Goal: Task Accomplishment & Management: Manage account settings

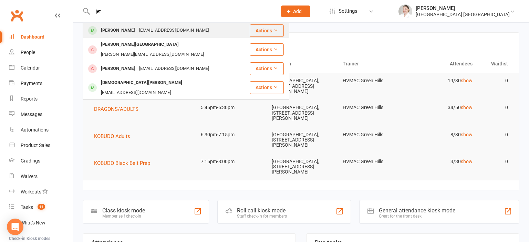
type input "jet"
click at [137, 33] on div "[EMAIL_ADDRESS][DOMAIN_NAME]" at bounding box center [174, 30] width 74 height 10
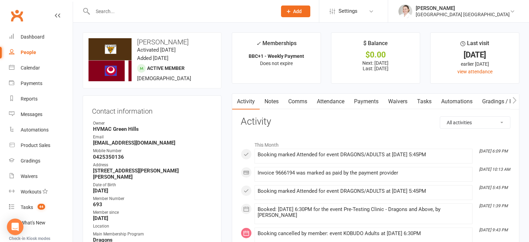
click at [336, 104] on link "Attendance" at bounding box center [330, 102] width 37 height 16
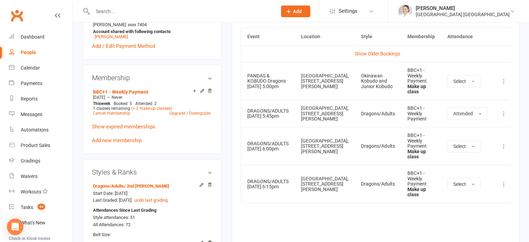
scroll to position [291, 0]
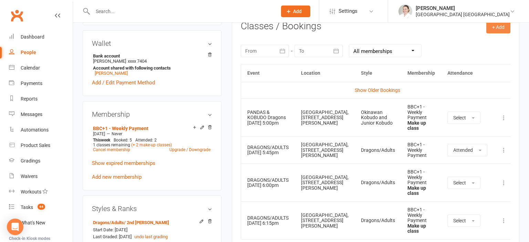
click at [493, 29] on button "+ Add" at bounding box center [498, 27] width 24 height 12
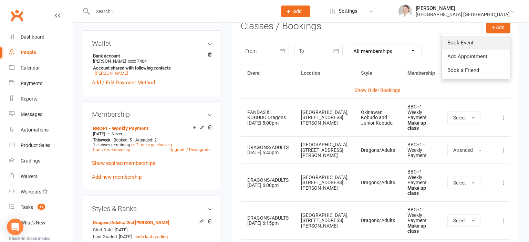
click at [476, 44] on link "Book Event" at bounding box center [476, 43] width 68 height 14
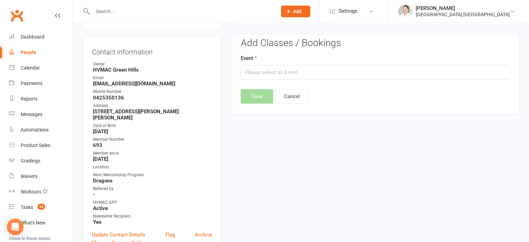
scroll to position [59, 0]
click at [293, 68] on input "text" at bounding box center [376, 72] width 270 height 14
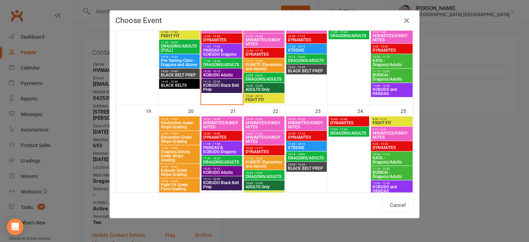
scroll to position [228, 0]
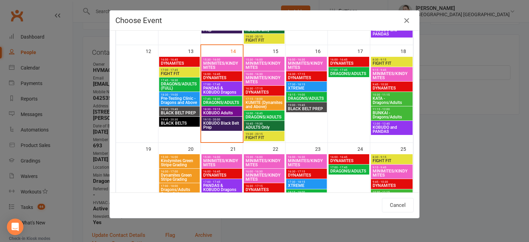
click at [388, 125] on span "12:00 - 12:45" at bounding box center [391, 123] width 39 height 3
type input "KOBUDO and PANDAS - [DATE] 12:00:00 PM"
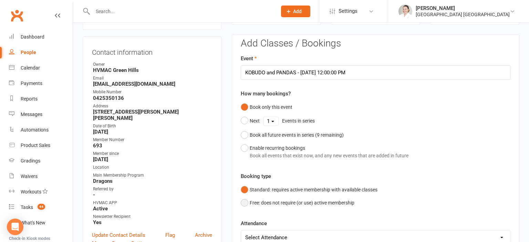
click at [263, 200] on button "Free: does not require (or use) active membership" at bounding box center [298, 202] width 114 height 13
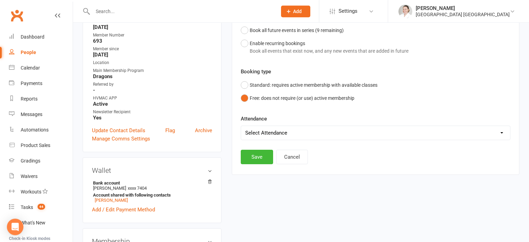
scroll to position [168, 0]
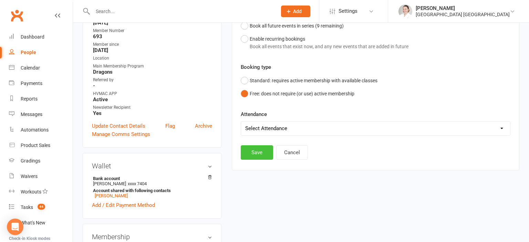
click at [252, 152] on button "Save" at bounding box center [257, 152] width 32 height 14
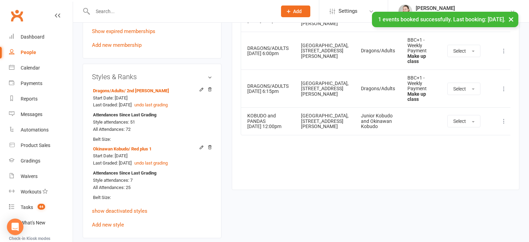
scroll to position [0, 0]
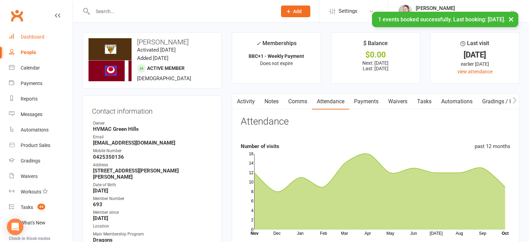
click at [41, 37] on div "Dashboard" at bounding box center [33, 37] width 24 height 6
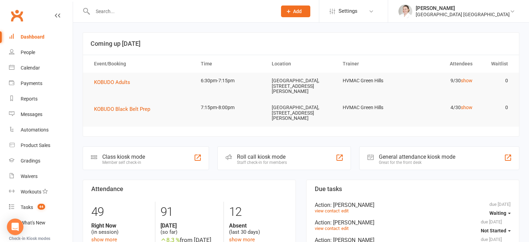
click at [104, 14] on input "text" at bounding box center [182, 12] width 182 height 10
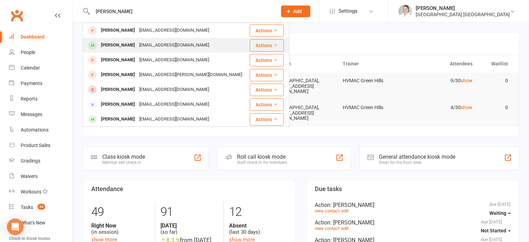
type input "[PERSON_NAME]"
click at [117, 46] on div "[PERSON_NAME]" at bounding box center [118, 45] width 38 height 10
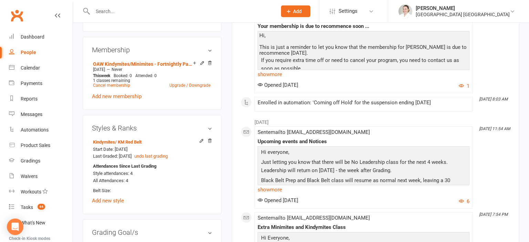
scroll to position [364, 0]
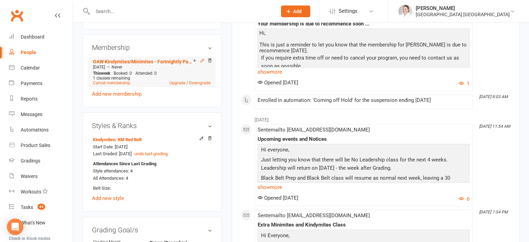
click at [201, 63] on icon at bounding box center [202, 60] width 5 height 5
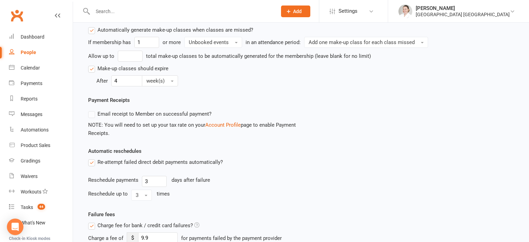
scroll to position [646, 0]
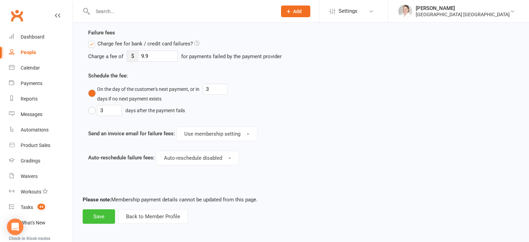
click at [99, 215] on button "Save" at bounding box center [99, 216] width 32 height 14
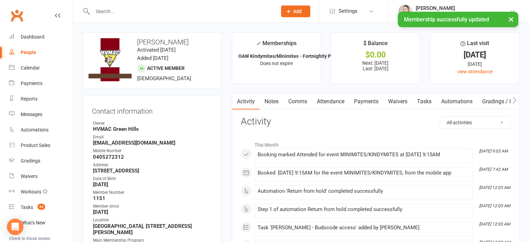
click at [338, 100] on link "Attendance" at bounding box center [330, 102] width 37 height 16
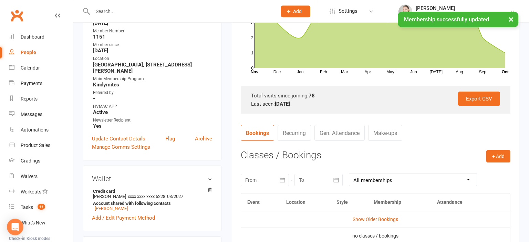
scroll to position [218, 0]
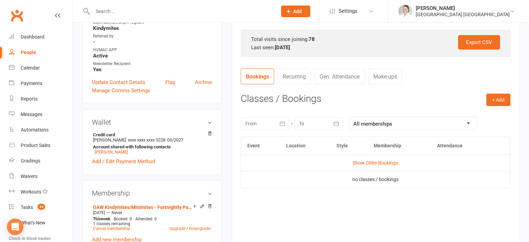
click at [393, 73] on link "Make-ups" at bounding box center [385, 77] width 34 height 16
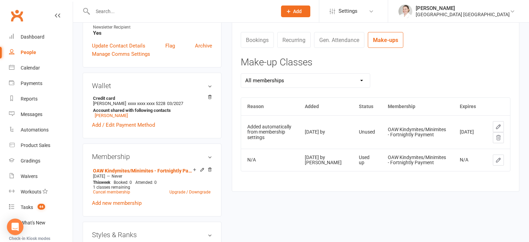
scroll to position [327, 0]
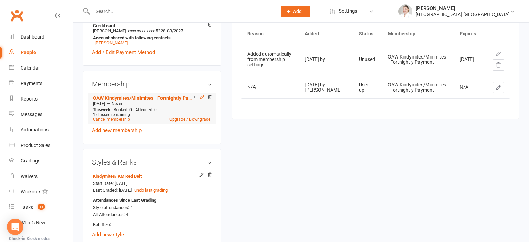
click at [202, 100] on icon at bounding box center [202, 97] width 5 height 5
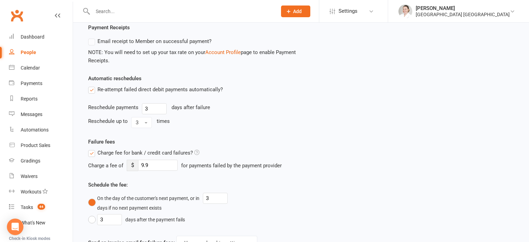
scroll to position [646, 0]
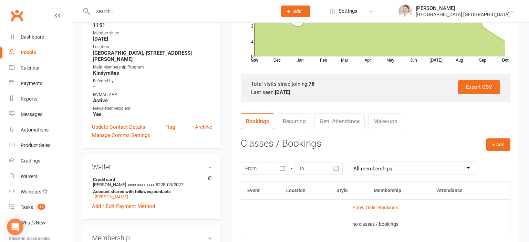
scroll to position [218, 0]
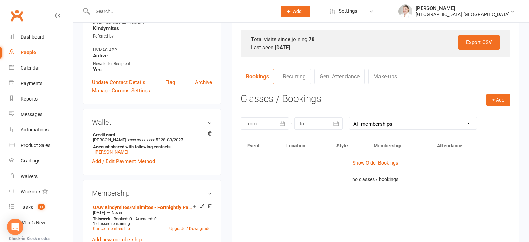
click at [389, 75] on link "Make-ups" at bounding box center [385, 77] width 34 height 16
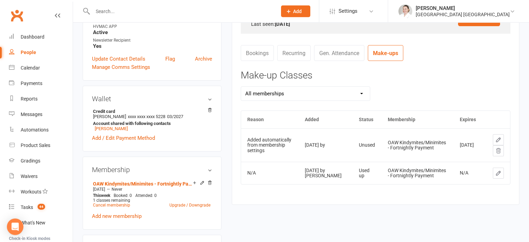
scroll to position [255, 0]
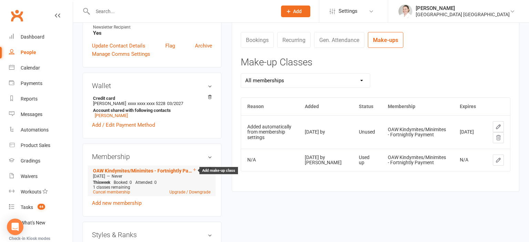
click at [195, 172] on icon at bounding box center [194, 169] width 5 height 5
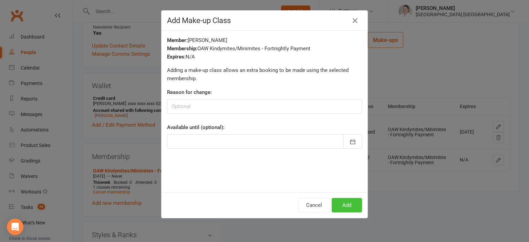
click at [350, 205] on button "Add" at bounding box center [347, 205] width 30 height 14
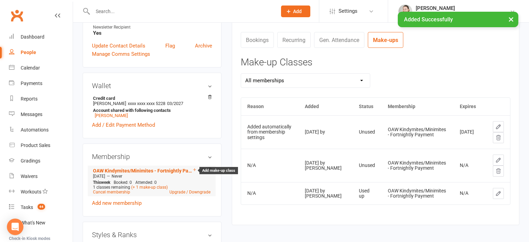
click at [195, 172] on icon at bounding box center [194, 169] width 5 height 5
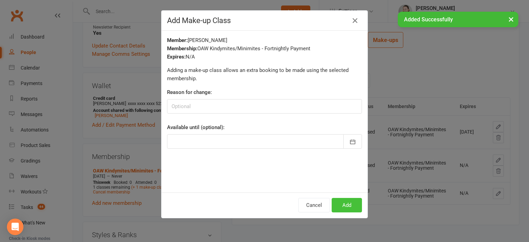
click at [343, 204] on button "Add" at bounding box center [347, 205] width 30 height 14
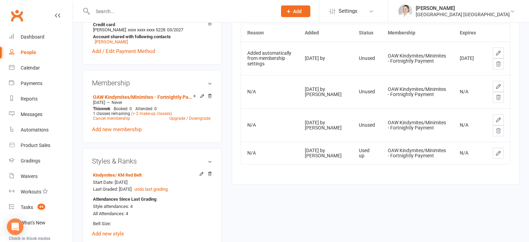
scroll to position [364, 0]
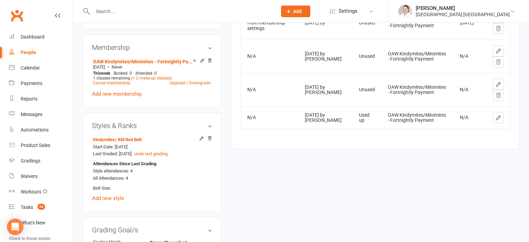
click at [106, 9] on input "text" at bounding box center [182, 12] width 182 height 10
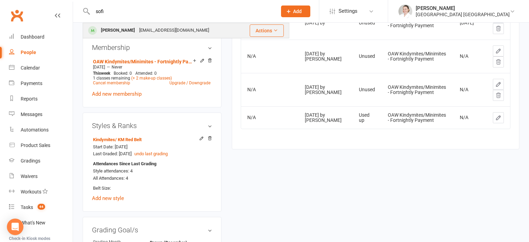
type input "sofi"
click at [137, 30] on div "[EMAIL_ADDRESS][DOMAIN_NAME]" at bounding box center [174, 30] width 74 height 10
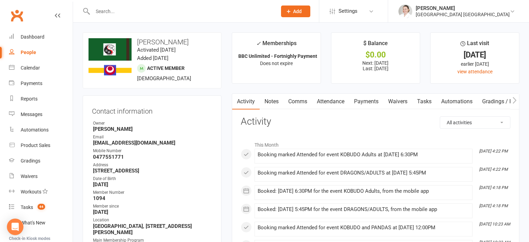
click at [336, 100] on link "Attendance" at bounding box center [330, 102] width 37 height 16
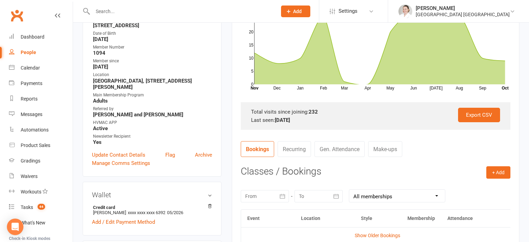
scroll to position [291, 0]
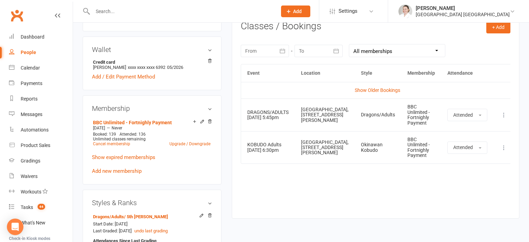
click at [270, 52] on div at bounding box center [265, 51] width 48 height 12
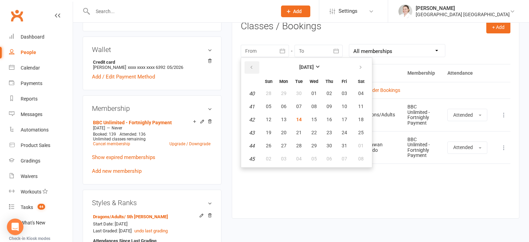
click at [253, 68] on icon "button" at bounding box center [251, 68] width 5 height 6
click at [283, 145] on span "25" at bounding box center [284, 146] width 6 height 6
type input "[DATE]"
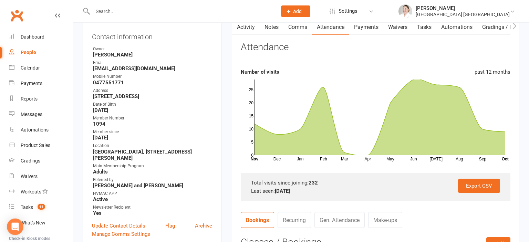
scroll to position [36, 0]
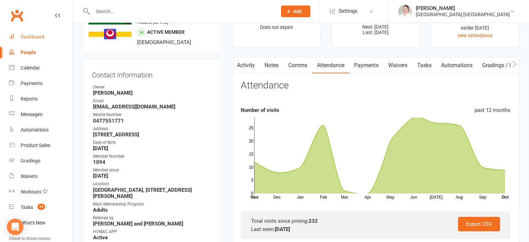
click at [35, 41] on link "Dashboard" at bounding box center [41, 36] width 64 height 15
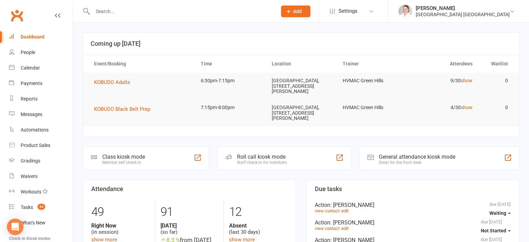
click at [130, 14] on input "text" at bounding box center [182, 12] width 182 height 10
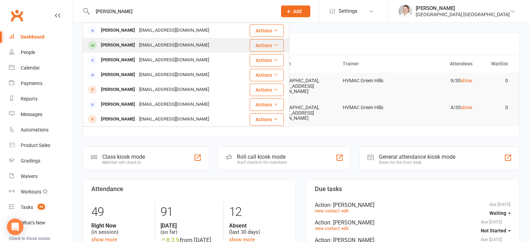
type input "[PERSON_NAME]"
click at [165, 50] on div "[PERSON_NAME] [EMAIL_ADDRESS][DOMAIN_NAME]" at bounding box center [166, 45] width 166 height 14
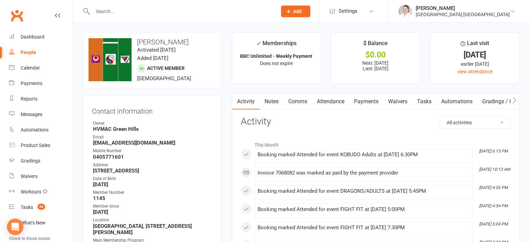
click at [346, 101] on link "Attendance" at bounding box center [330, 102] width 37 height 16
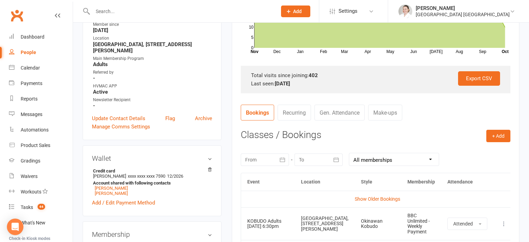
scroll to position [291, 0]
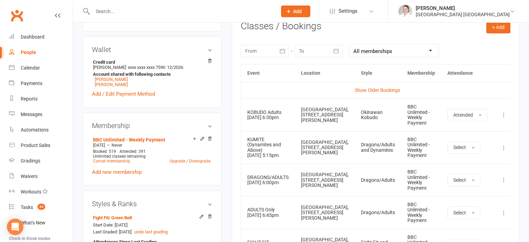
click at [263, 50] on div at bounding box center [265, 51] width 48 height 12
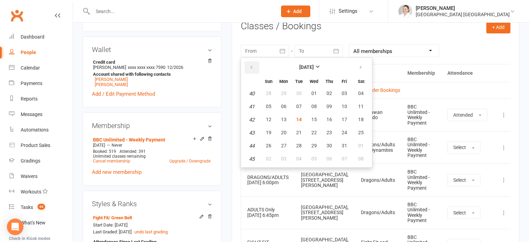
click at [252, 71] on button "button" at bounding box center [252, 67] width 15 height 12
click at [251, 68] on icon "button" at bounding box center [251, 68] width 5 height 6
click at [281, 142] on button "25" at bounding box center [284, 146] width 14 height 12
type input "[DATE]"
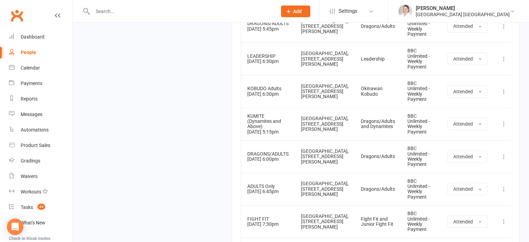
scroll to position [1127, 0]
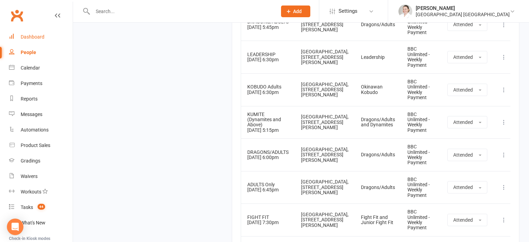
click at [30, 39] on div "Dashboard" at bounding box center [33, 37] width 24 height 6
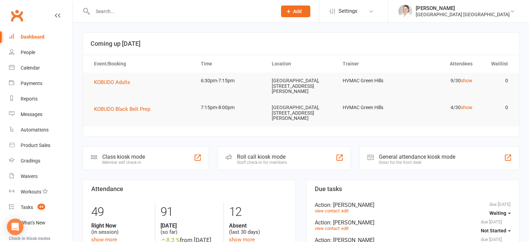
click at [106, 12] on input "text" at bounding box center [182, 12] width 182 height 10
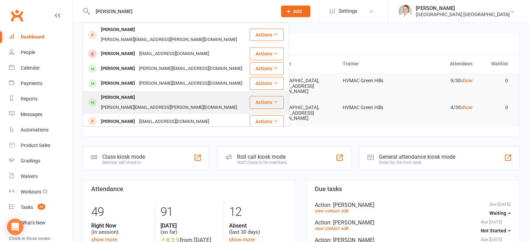
type input "[PERSON_NAME]"
click at [127, 93] on div "[PERSON_NAME]" at bounding box center [118, 98] width 38 height 10
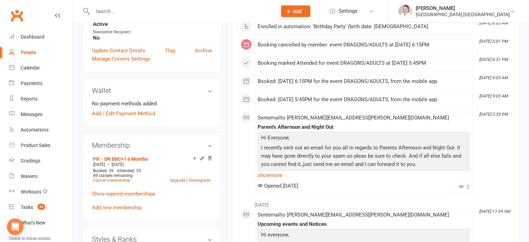
scroll to position [255, 0]
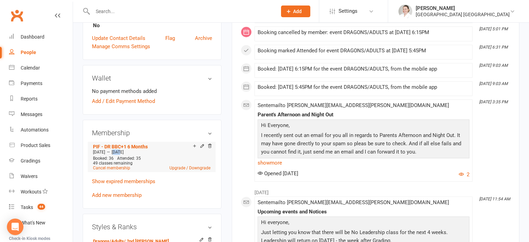
drag, startPoint x: 124, startPoint y: 148, endPoint x: 130, endPoint y: 148, distance: 6.2
click at [124, 150] on span "[DATE]" at bounding box center [118, 152] width 12 height 5
drag, startPoint x: 133, startPoint y: 148, endPoint x: 121, endPoint y: 150, distance: 12.1
click at [121, 150] on div "[DATE] — [DATE]" at bounding box center [151, 152] width 121 height 6
